Goal: Task Accomplishment & Management: Use online tool/utility

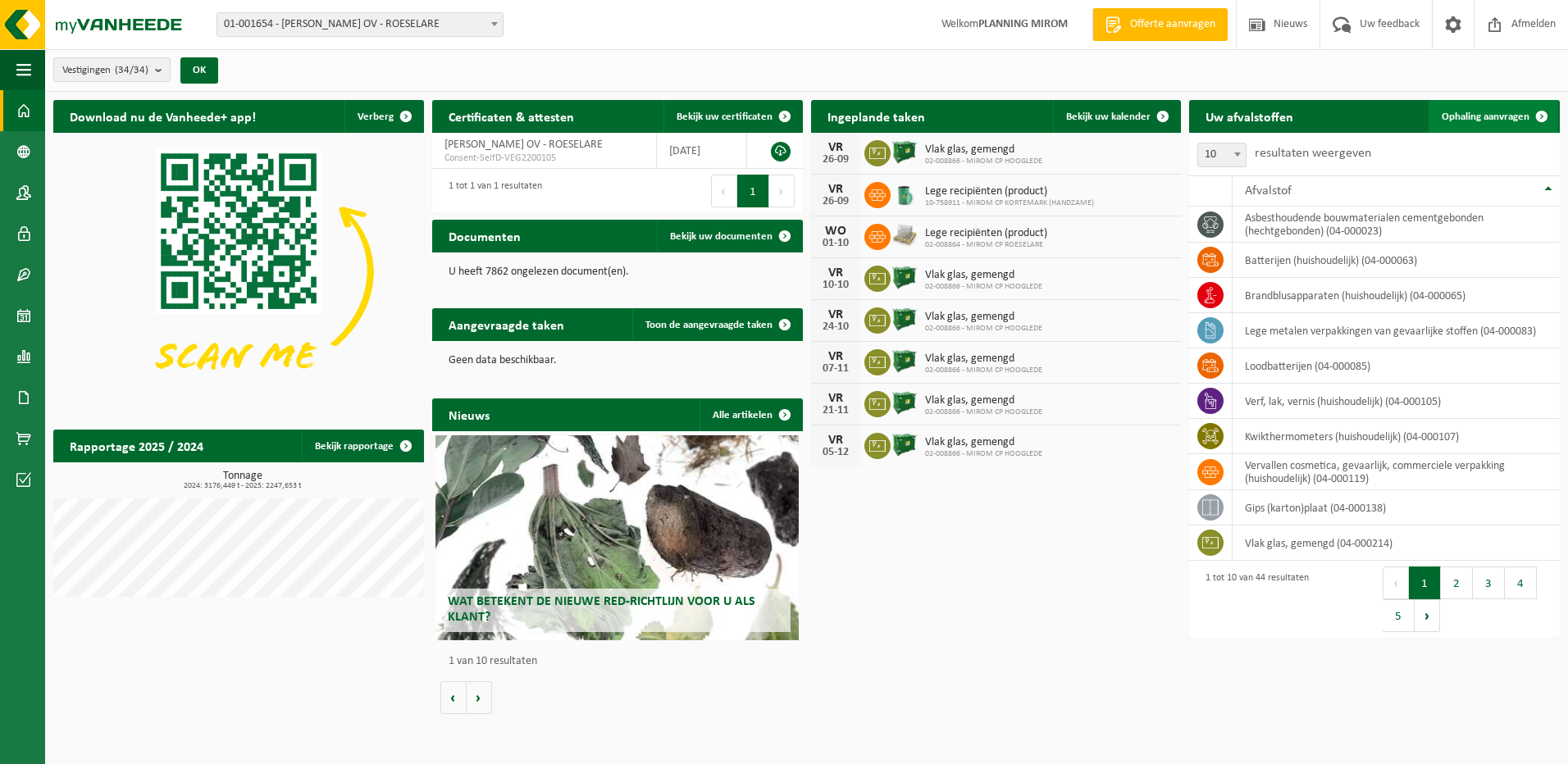
click at [1476, 116] on span "Ophaling aanvragen" at bounding box center [1486, 117] width 88 height 11
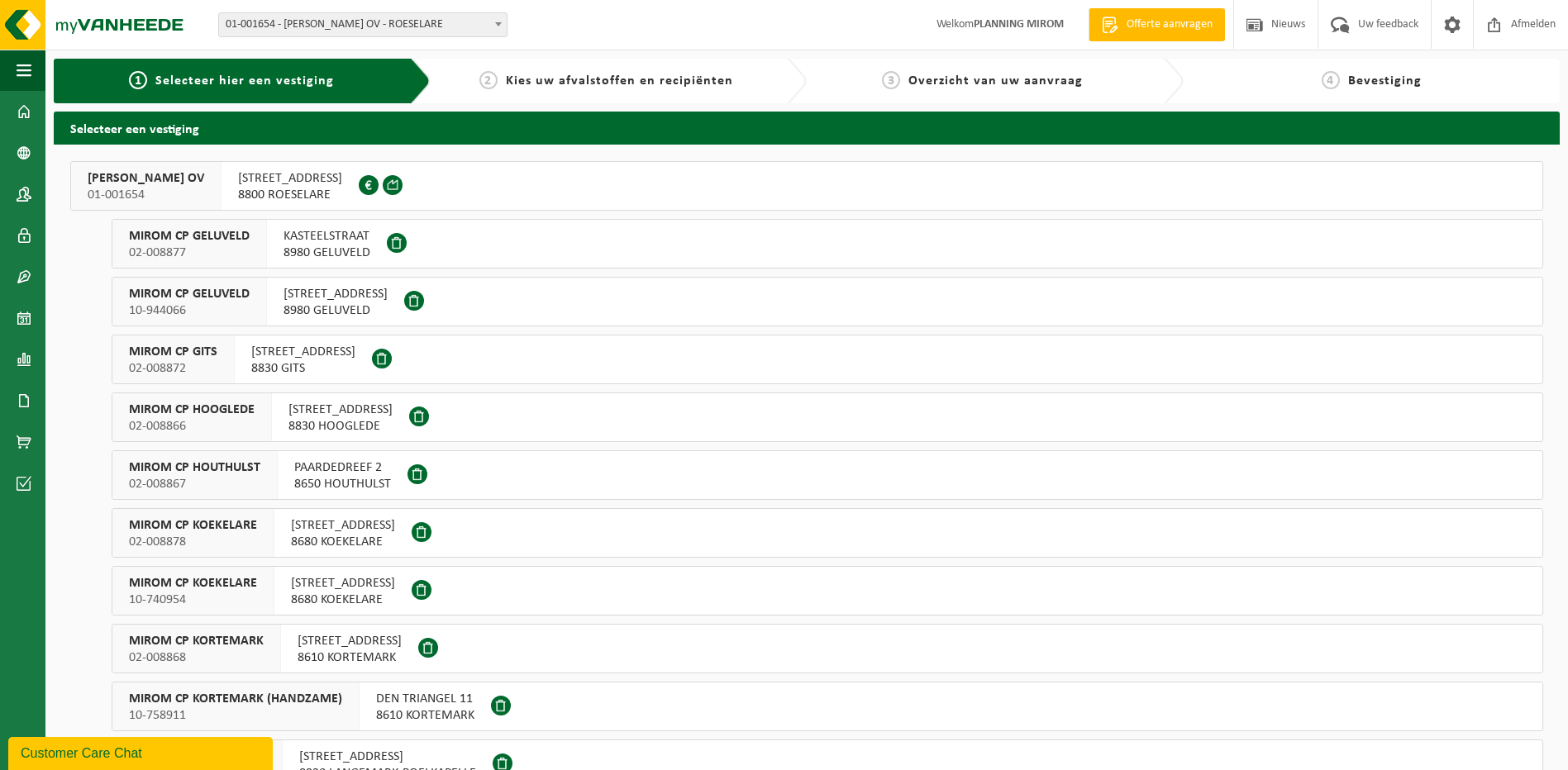
click at [285, 179] on span "OOSTNIEUWKERKSESTEENWEG 121" at bounding box center [291, 178] width 105 height 17
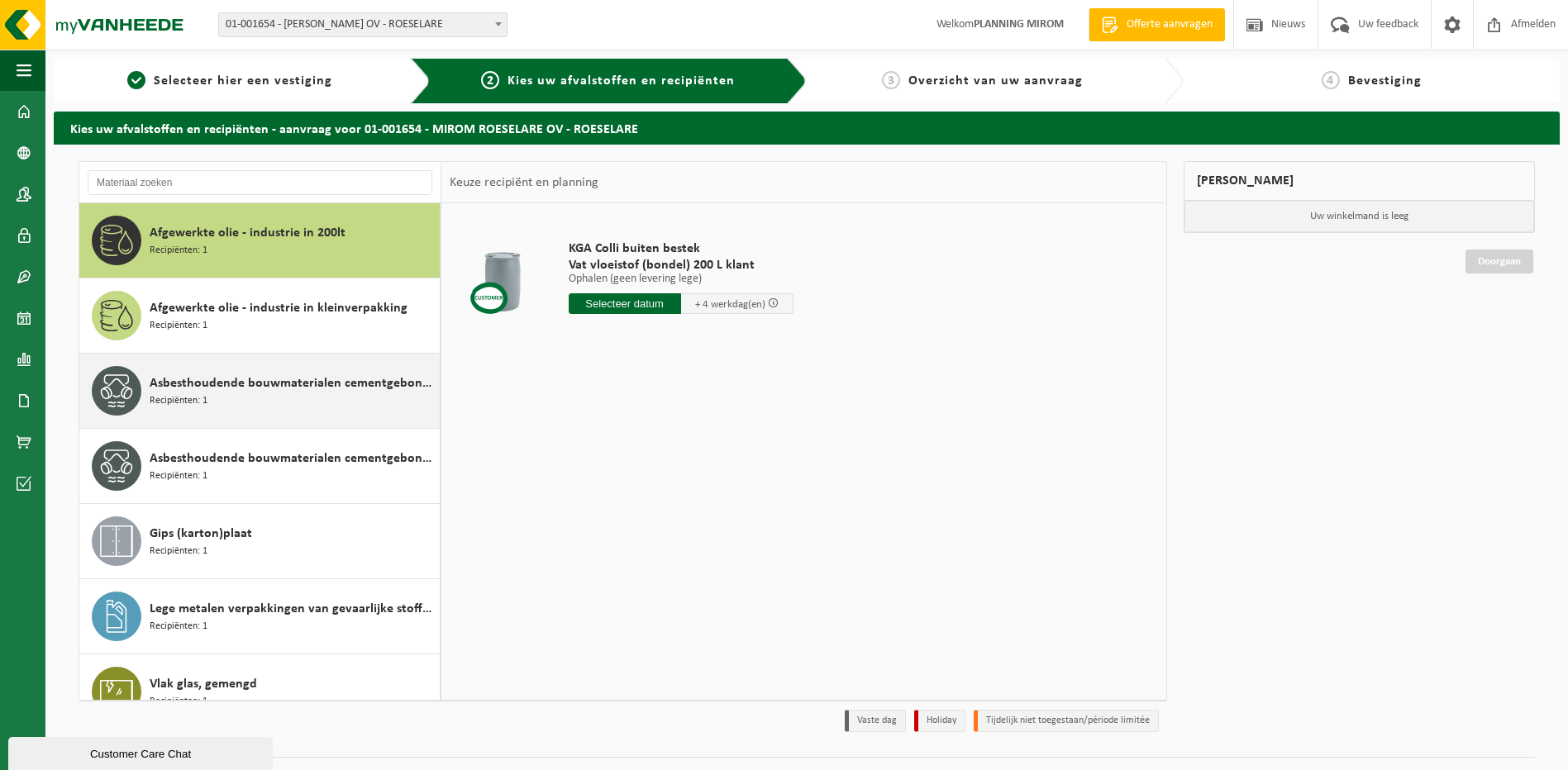
click at [206, 408] on span "Recipiënten: 1" at bounding box center [178, 401] width 58 height 16
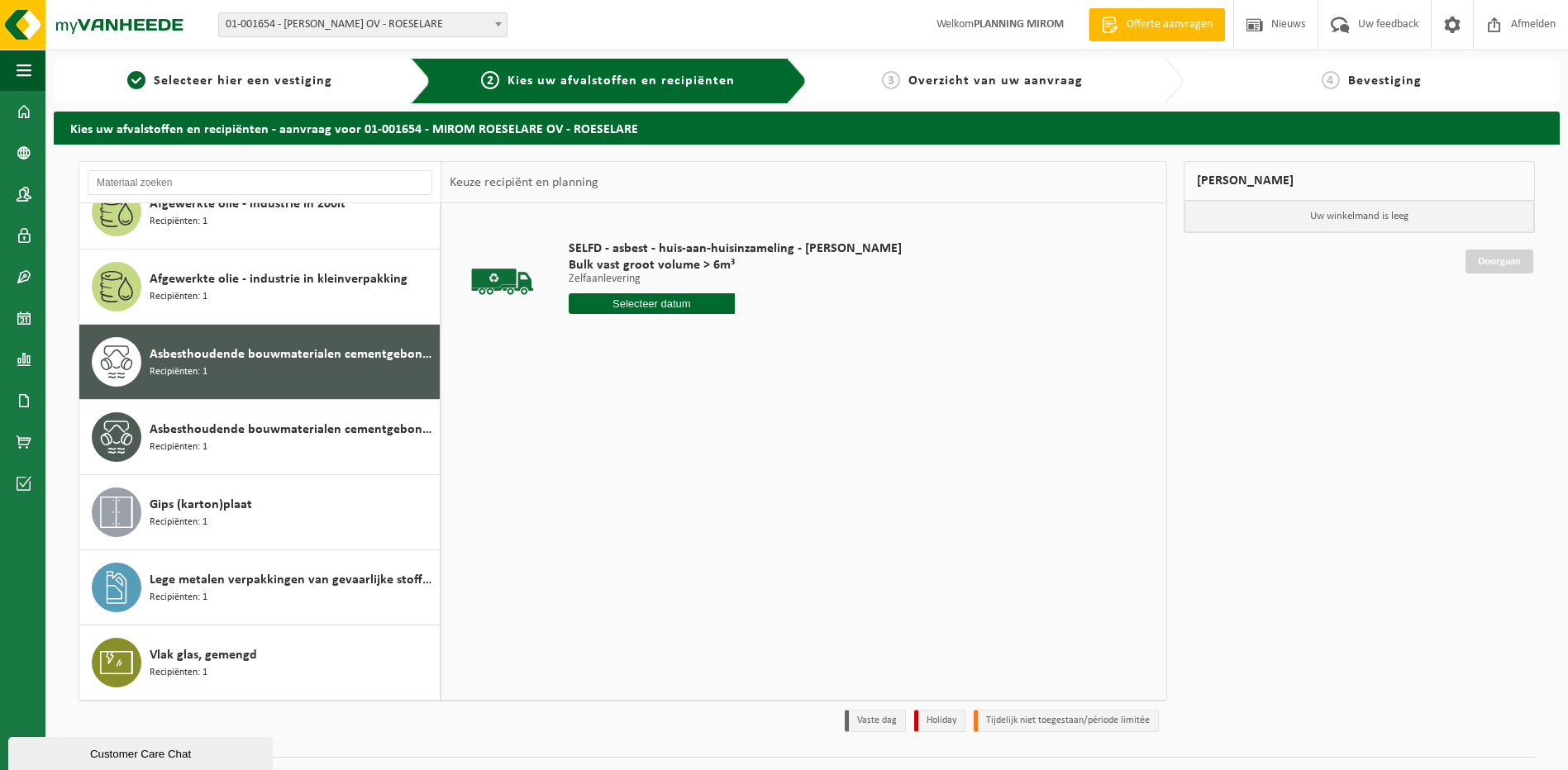
click at [651, 312] on input "text" at bounding box center [652, 303] width 167 height 20
click at [701, 486] on div "26" at bounding box center [699, 477] width 29 height 27
type input "Van [DATE]"
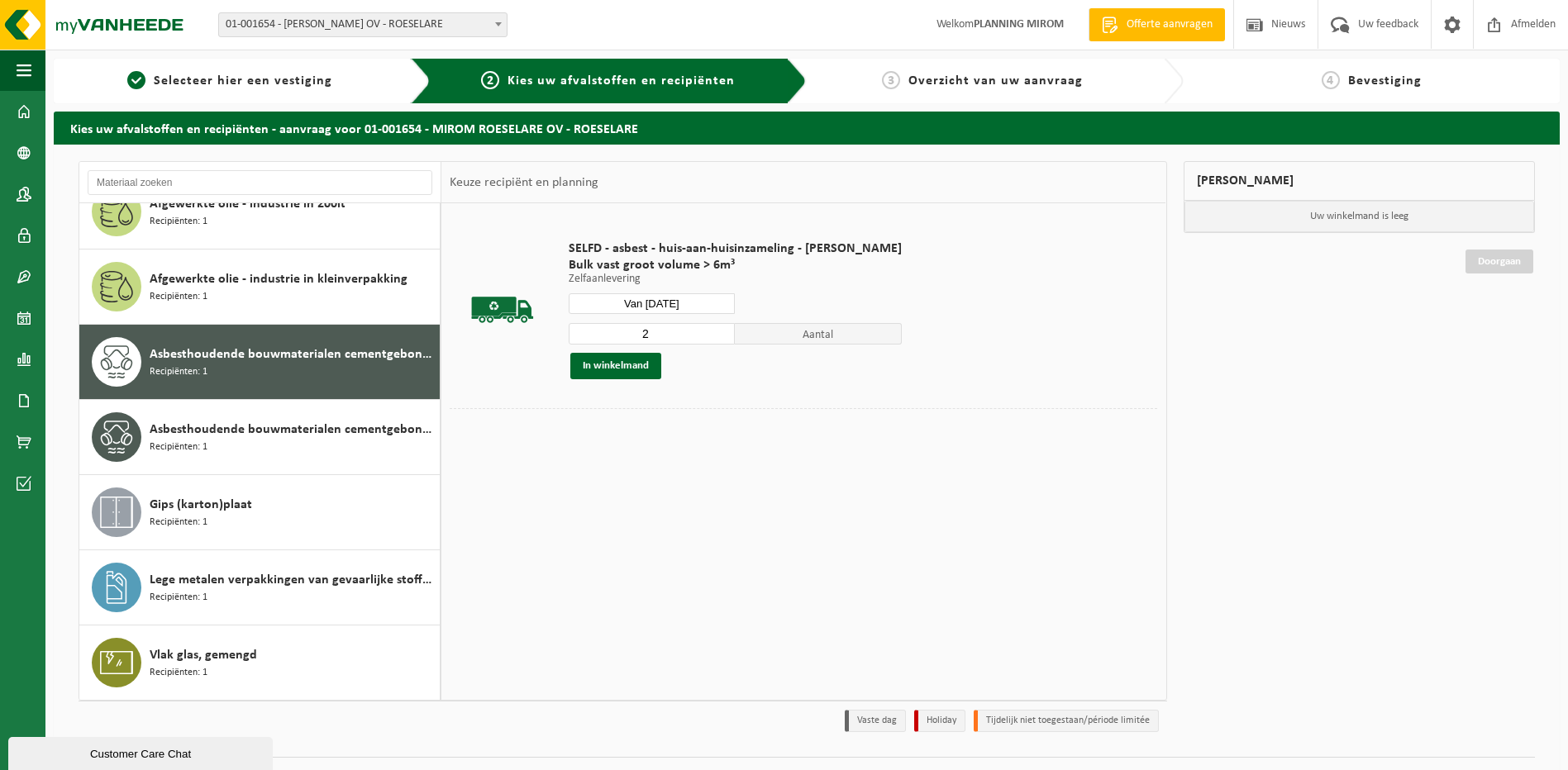
click at [719, 333] on input "2" at bounding box center [652, 334] width 167 height 21
type input "3"
click at [719, 332] on input "3" at bounding box center [652, 334] width 167 height 21
click at [634, 374] on button "In winkelmand" at bounding box center [616, 366] width 91 height 27
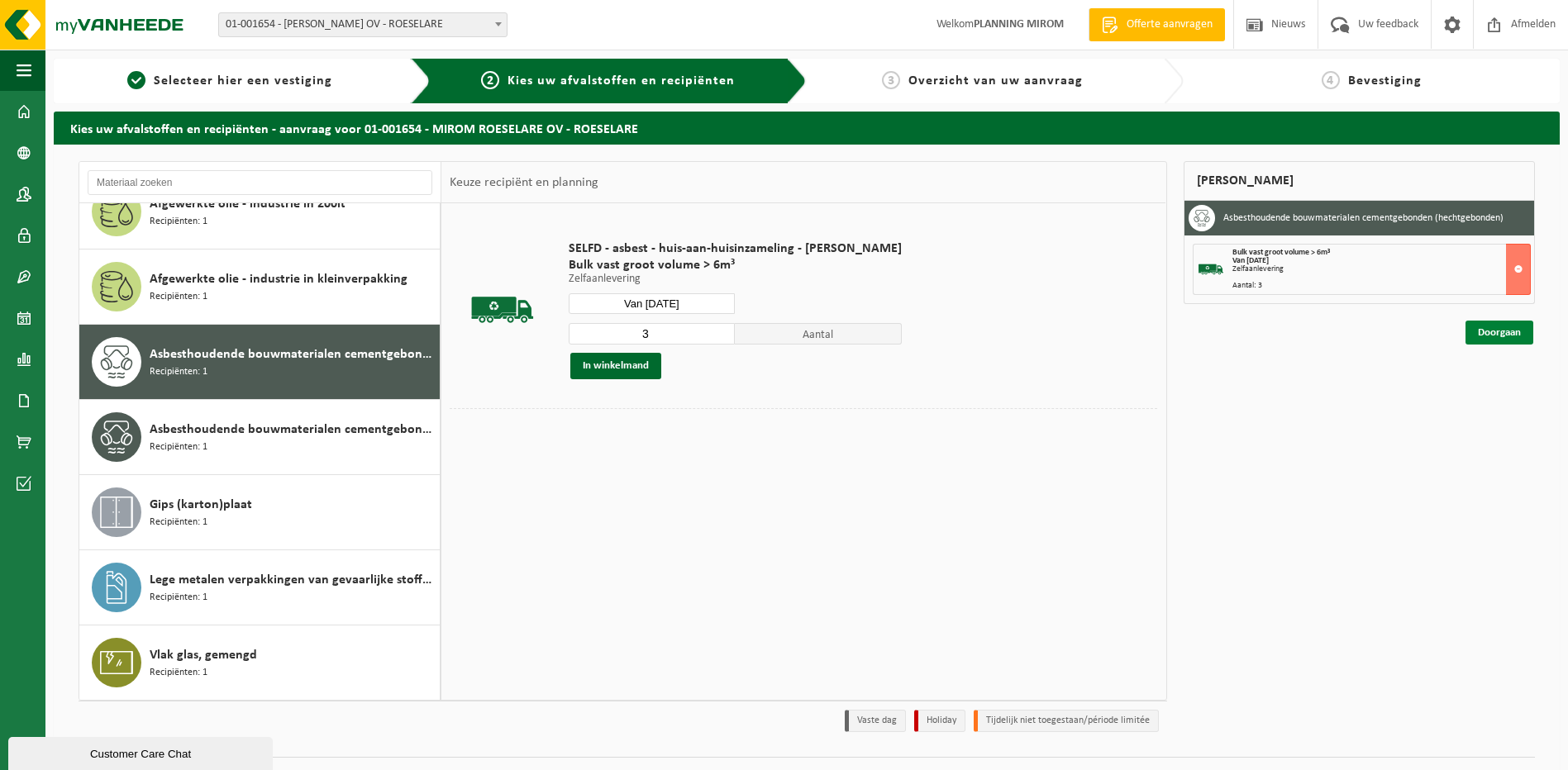
click at [1526, 334] on link "Doorgaan" at bounding box center [1500, 332] width 67 height 24
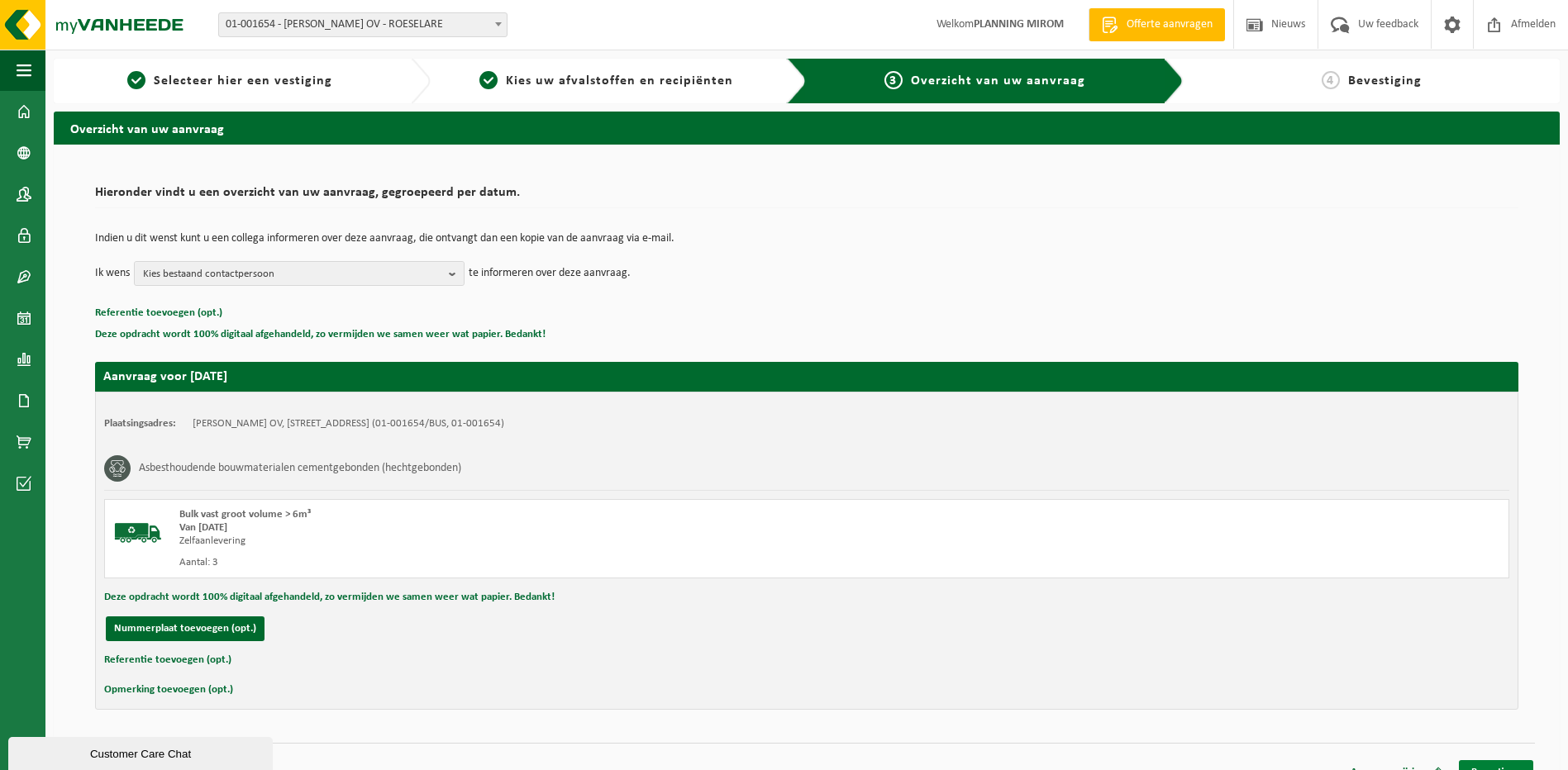
scroll to position [23, 0]
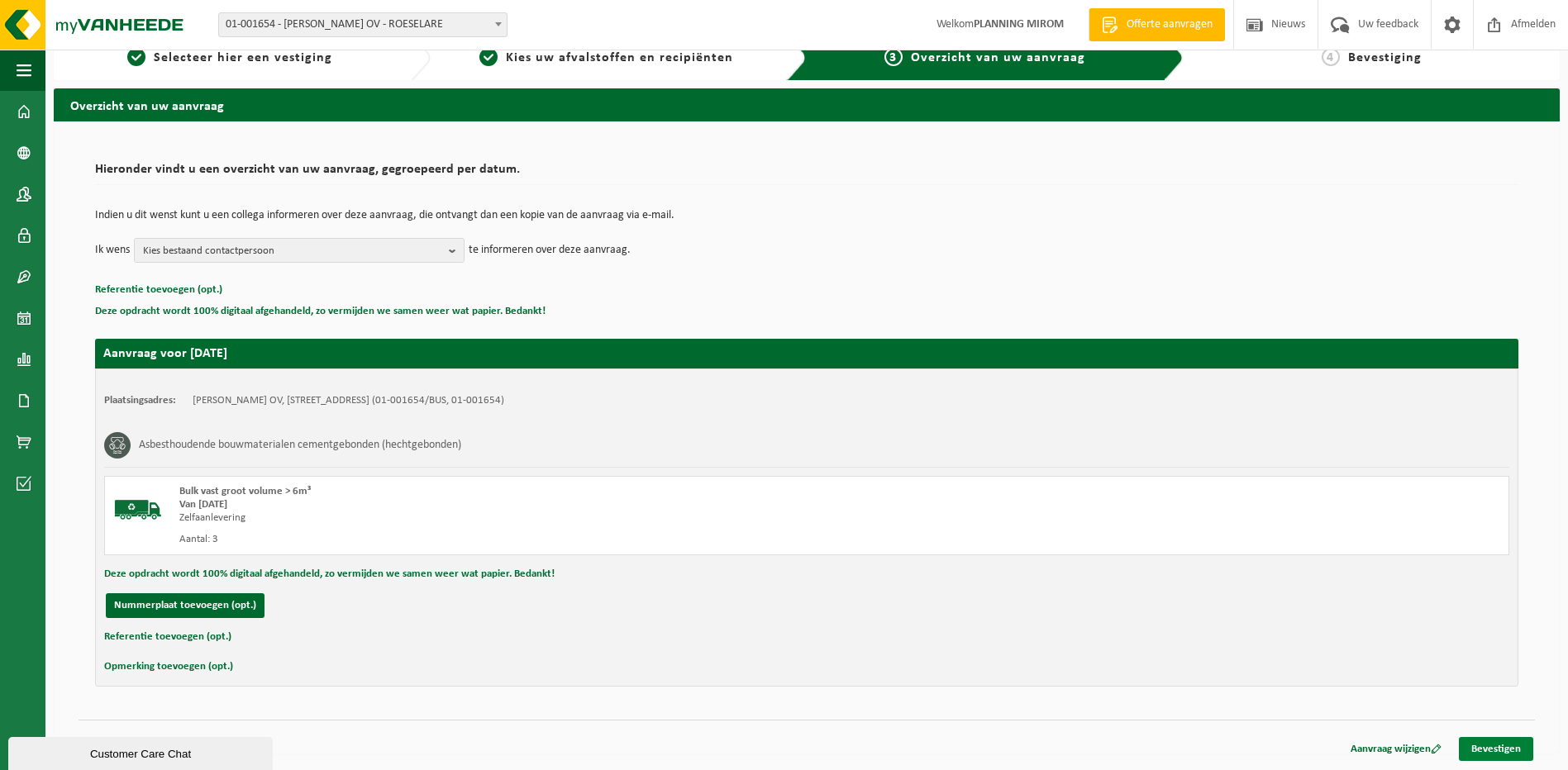
click at [1520, 744] on link "Bevestigen" at bounding box center [1496, 749] width 74 height 24
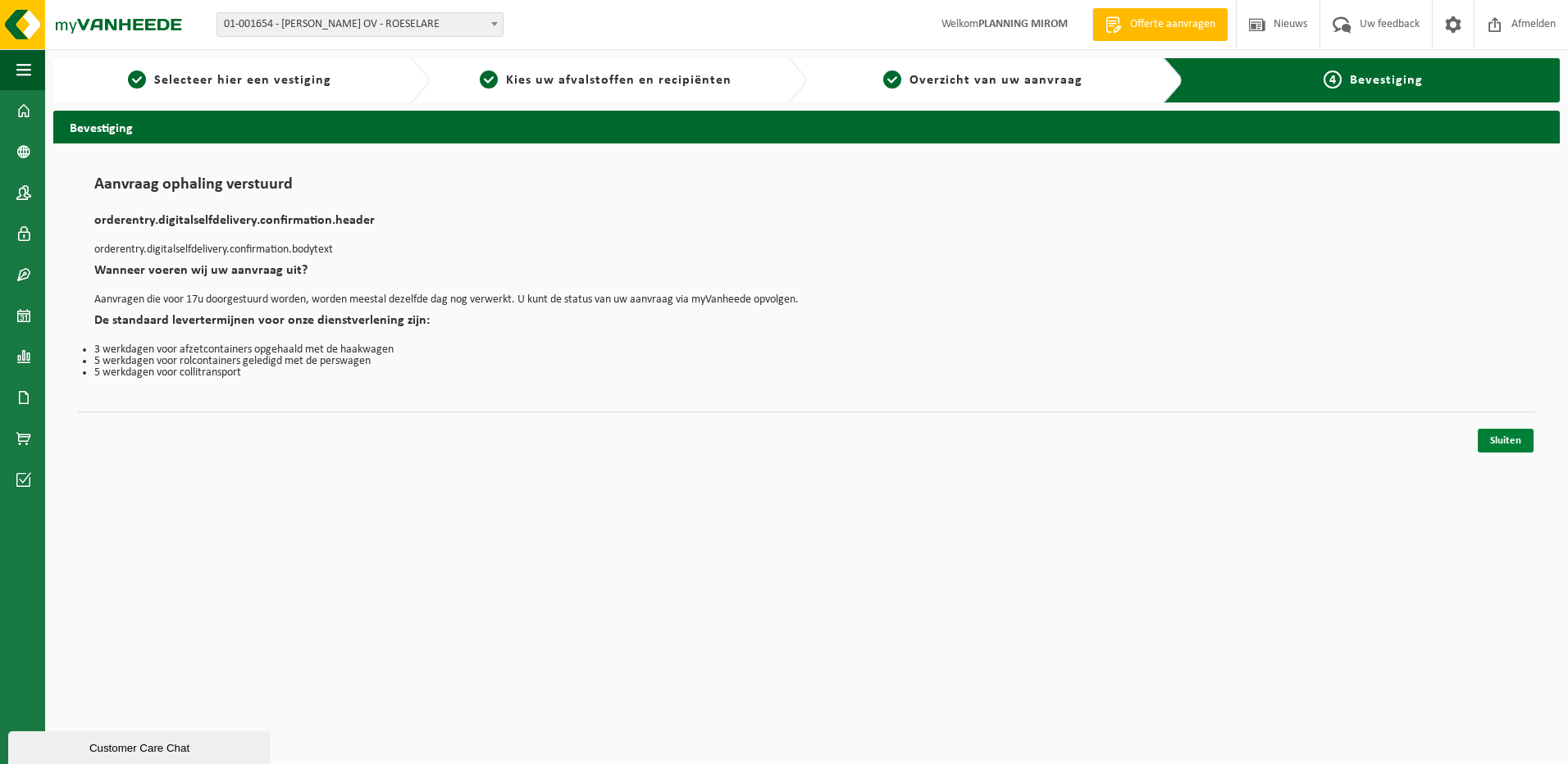
click at [1496, 447] on link "Sluiten" at bounding box center [1506, 440] width 55 height 24
